Goal: Information Seeking & Learning: Learn about a topic

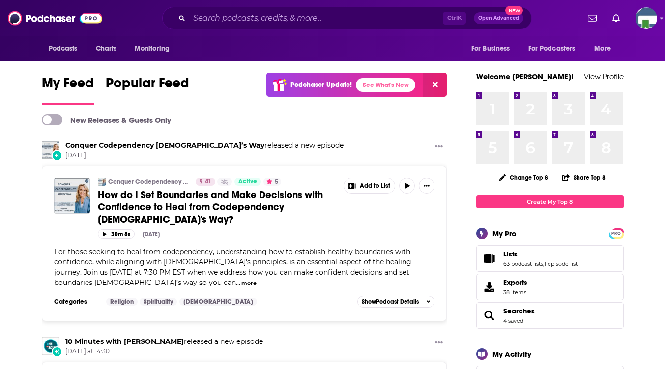
click at [303, 9] on div "Ctrl K Open Advanced New" at bounding box center [347, 18] width 370 height 23
click at [303, 21] on input "Search podcasts, credits, & more..." at bounding box center [316, 18] width 254 height 16
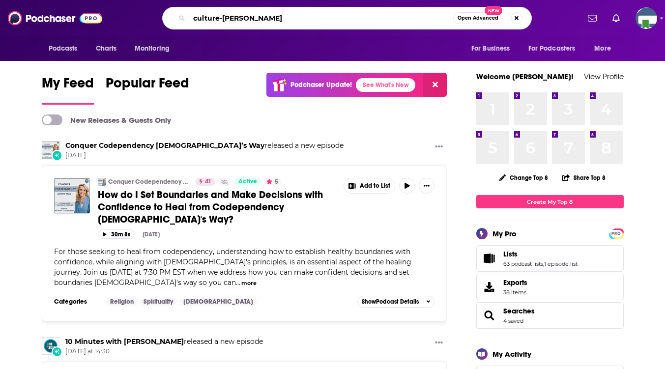
type input "culture-[PERSON_NAME]"
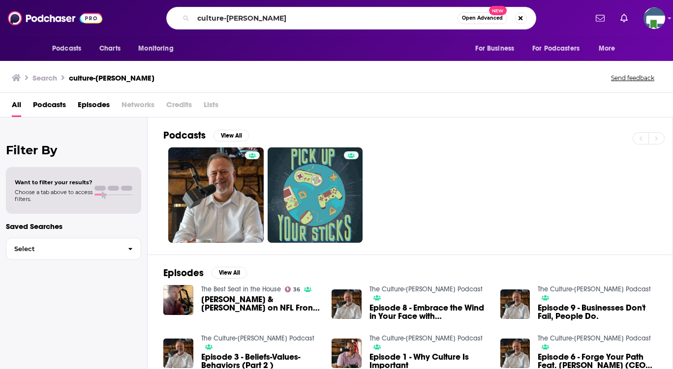
click at [461, 177] on div at bounding box center [417, 194] width 509 height 95
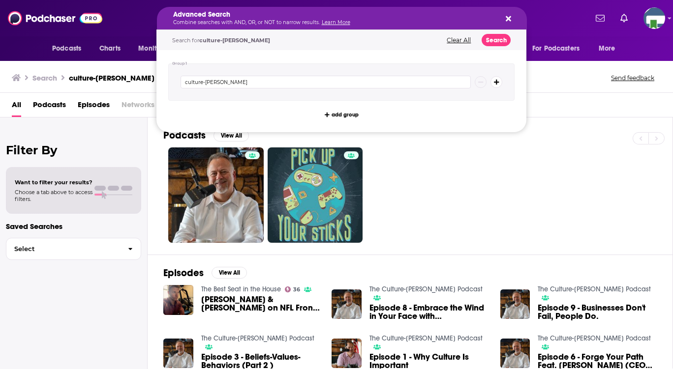
drag, startPoint x: 430, startPoint y: 180, endPoint x: 425, endPoint y: 187, distance: 8.2
click at [430, 180] on div at bounding box center [417, 194] width 509 height 95
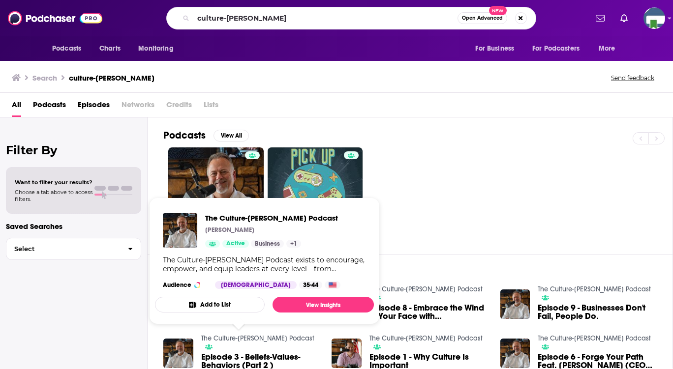
click at [243, 334] on link "The Culture-[PERSON_NAME] Podcast" at bounding box center [257, 338] width 113 height 8
